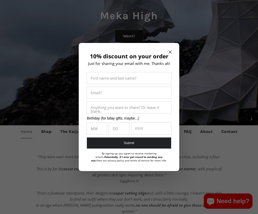
scroll to position [76, 0]
click at [170, 51] on icon "Close modal" at bounding box center [170, 52] width 3 height 3
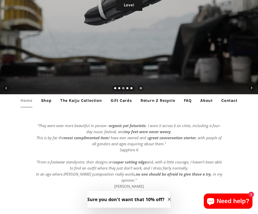
scroll to position [101, 0]
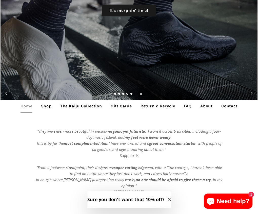
click at [114, 92] on ul "slideshow" at bounding box center [123, 94] width 23 height 6
click at [116, 94] on link "Load slide 1" at bounding box center [115, 94] width 3 height 3
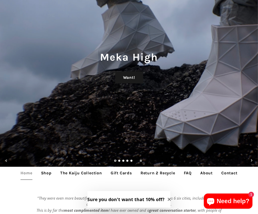
scroll to position [0, 0]
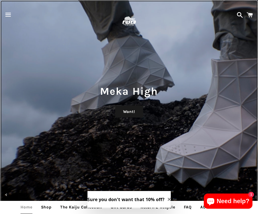
click at [131, 90] on h1 "Meka High" at bounding box center [129, 91] width 248 height 15
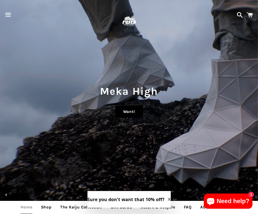
click at [133, 111] on link "Want!" at bounding box center [129, 112] width 28 height 12
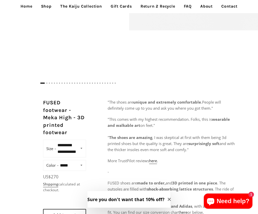
scroll to position [152, 0]
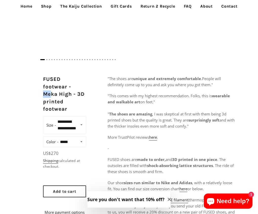
drag, startPoint x: 42, startPoint y: 95, endPoint x: 50, endPoint y: 95, distance: 7.6
click at [50, 95] on div "**********" at bounding box center [129, 211] width 258 height 270
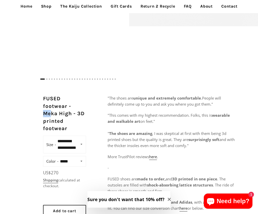
scroll to position [127, 0]
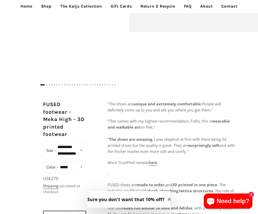
click at [65, 120] on h2 "FUSED footwear - Meka High - 3D printed footwear" at bounding box center [64, 119] width 43 height 37
drag, startPoint x: 71, startPoint y: 120, endPoint x: 42, endPoint y: 114, distance: 29.2
click at [43, 105] on h2 "FUSED footwear - Meka High - 3D printed footwear" at bounding box center [64, 119] width 43 height 37
drag, startPoint x: 44, startPoint y: 105, endPoint x: 72, endPoint y: 120, distance: 32.9
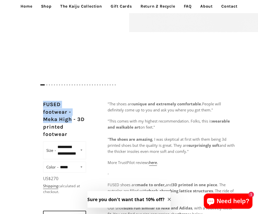
click at [72, 120] on h2 "FUSED footwear - Meka High - 3D printed footwear" at bounding box center [64, 119] width 43 height 37
copy h2 "FUSED footwear - Meka High"
click at [60, 123] on h2 "FUSED footwear - Meka High - 3D printed footwear" at bounding box center [64, 119] width 43 height 37
drag, startPoint x: 43, startPoint y: 112, endPoint x: 72, endPoint y: 122, distance: 30.2
click at [72, 122] on h2 "FUSED footwear - Meka High - 3D printed footwear" at bounding box center [64, 119] width 43 height 37
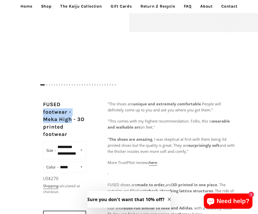
copy h2 "footwear - Meka High"
